Goal: Find specific page/section: Find specific page/section

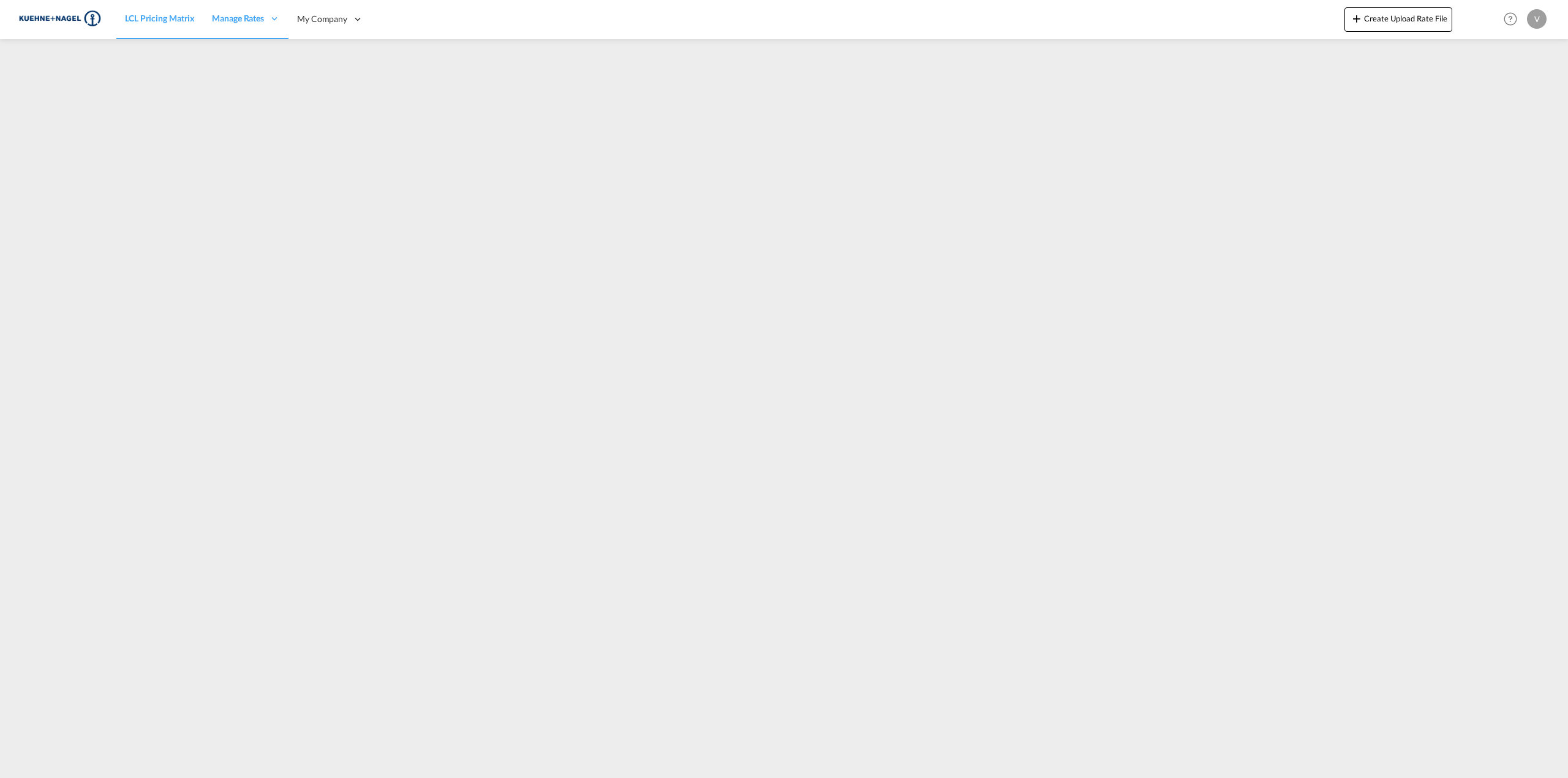
click at [166, 20] on span "LCL Pricing Matrix" at bounding box center [160, 18] width 69 height 10
click at [173, 23] on span "LCL Pricing Matrix" at bounding box center [160, 18] width 69 height 10
click at [67, 28] on img at bounding box center [59, 19] width 82 height 28
click at [338, 10] on div "My Company" at bounding box center [330, 19] width 83 height 40
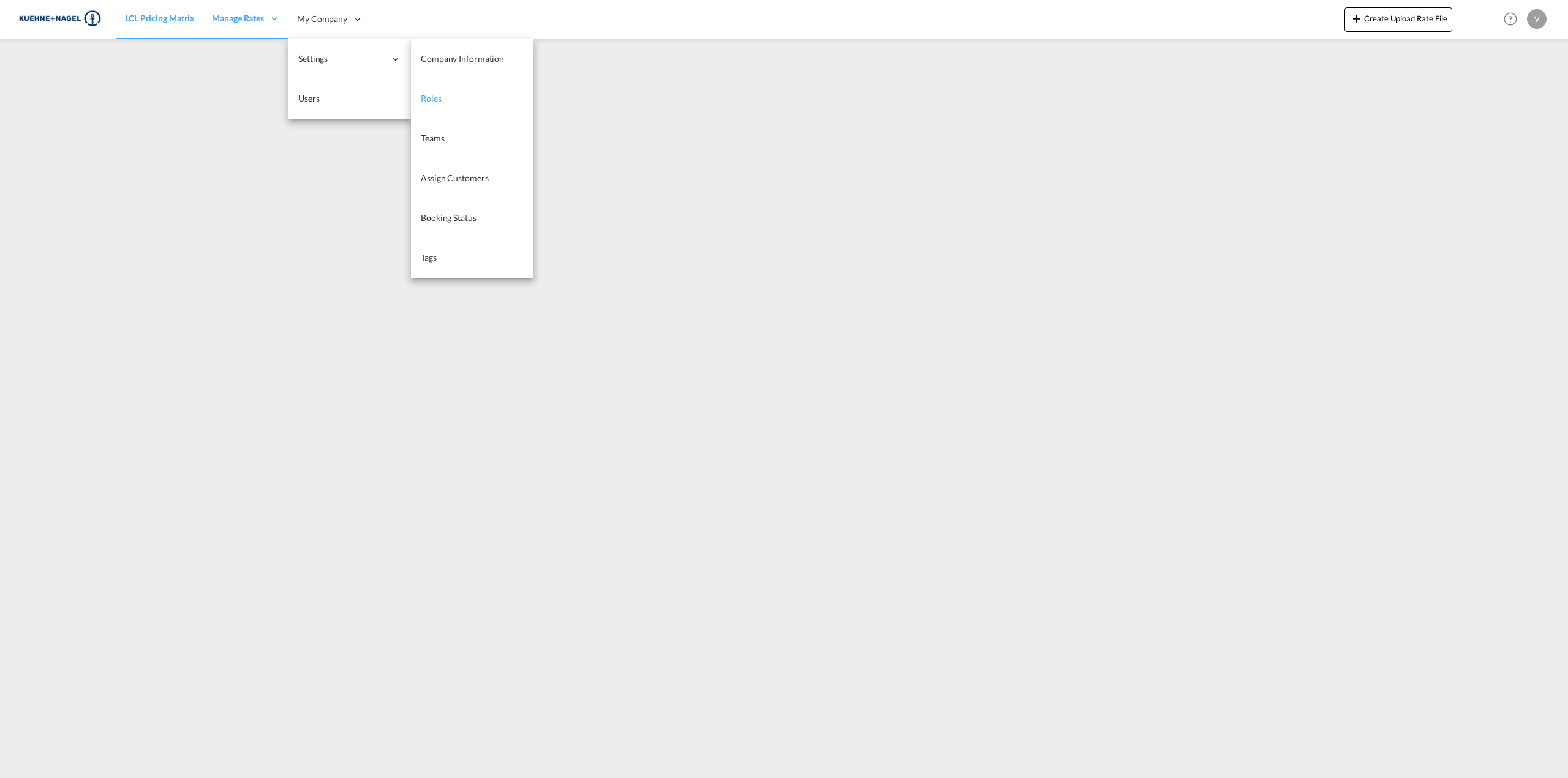
click at [432, 96] on span "Roles" at bounding box center [431, 98] width 21 height 10
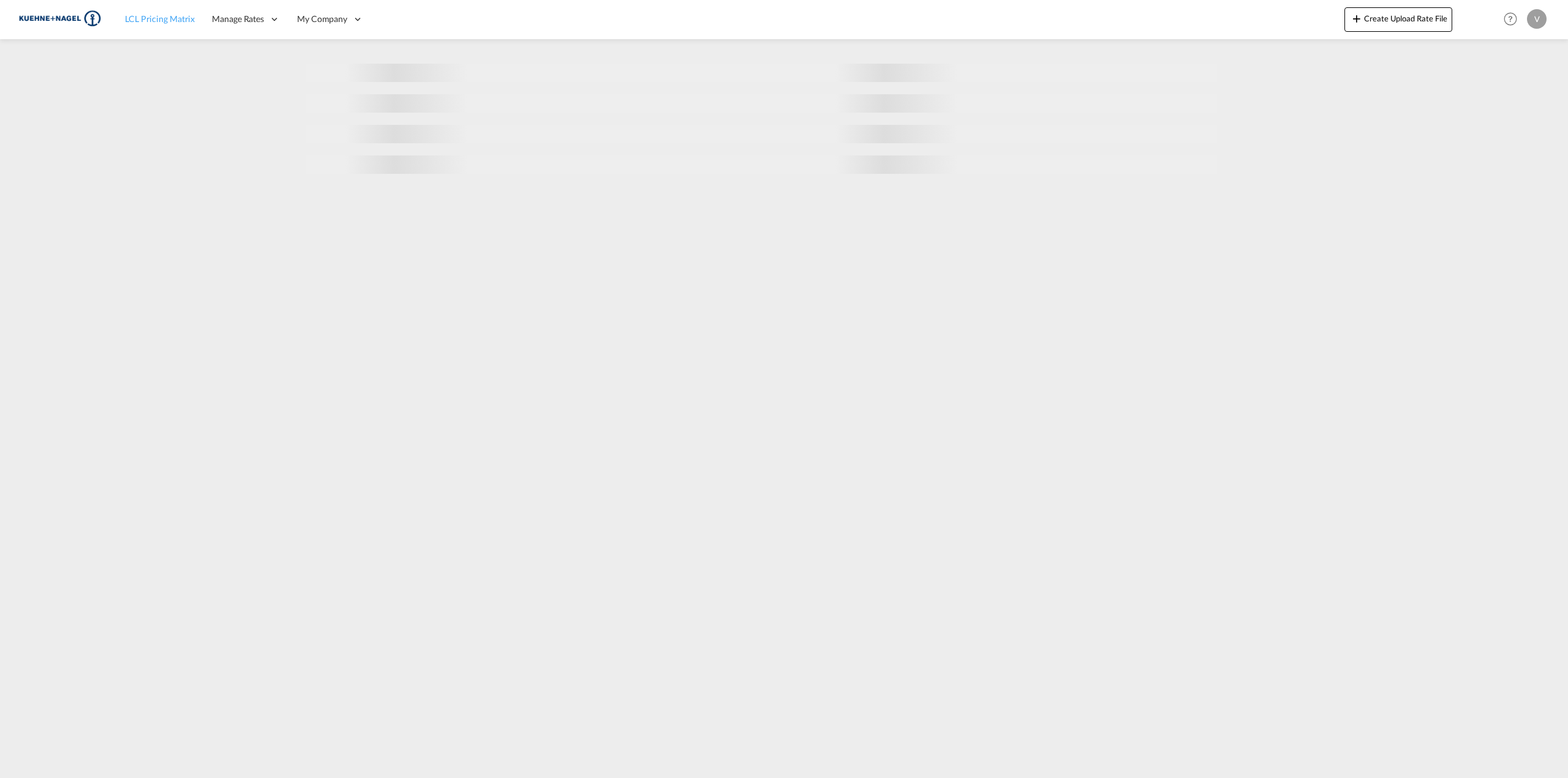
click at [139, 30] on link "LCL Pricing Matrix" at bounding box center [160, 19] width 87 height 40
